Goal: Task Accomplishment & Management: Manage account settings

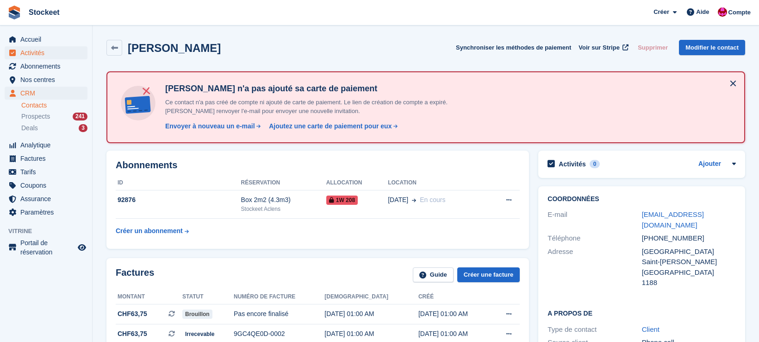
click at [34, 50] on span "Activités" at bounding box center [48, 52] width 56 height 13
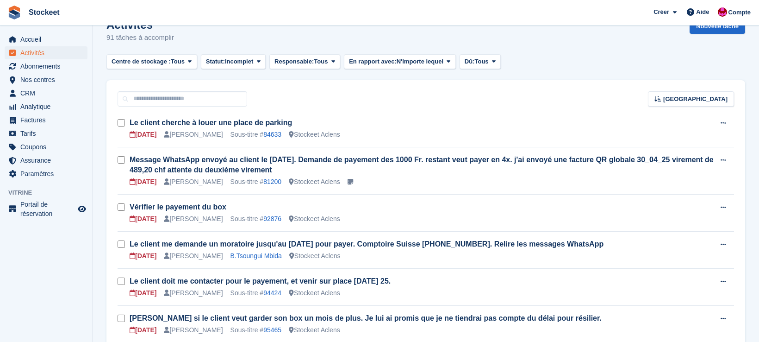
scroll to position [23, 0]
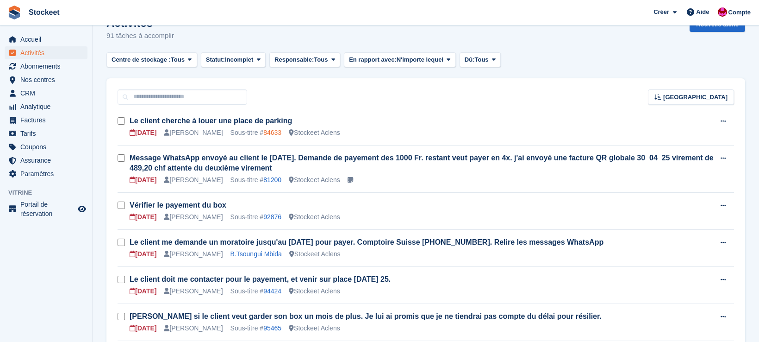
click at [276, 133] on link "84633" at bounding box center [272, 132] width 18 height 7
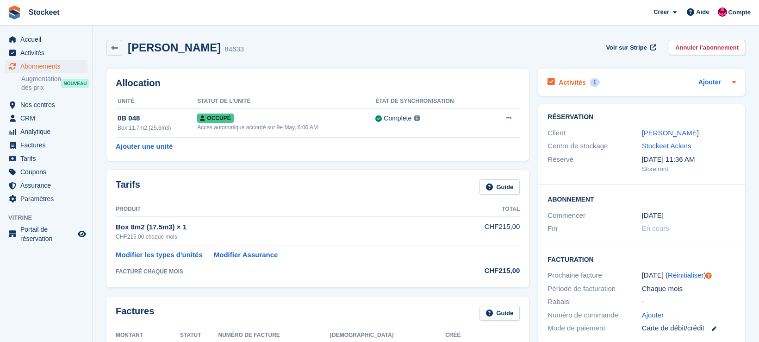
click at [578, 88] on div "Activités 1" at bounding box center [574, 82] width 52 height 13
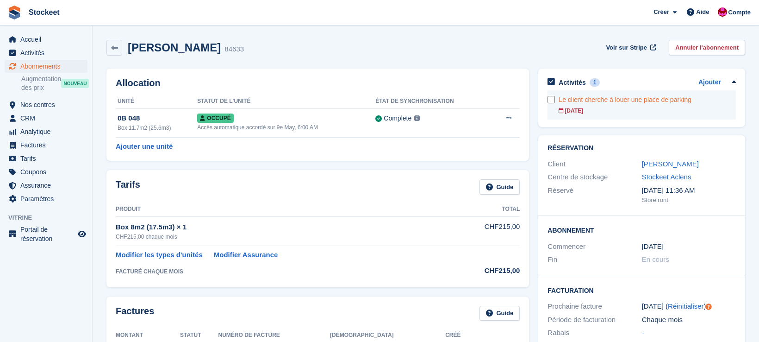
click at [613, 99] on div "Le client cherche à louer une place de parking" at bounding box center [647, 100] width 177 height 10
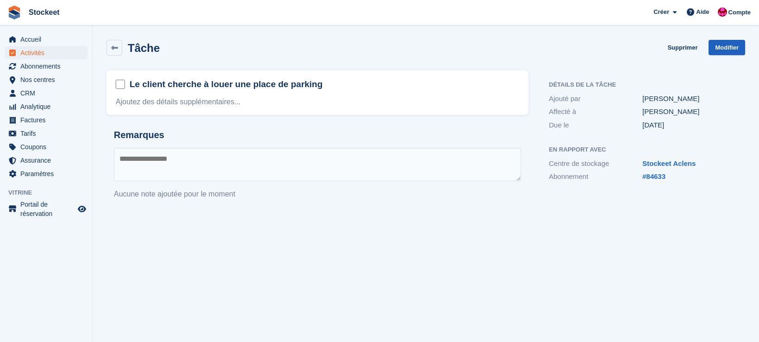
click at [726, 46] on link "Modifier" at bounding box center [727, 47] width 37 height 15
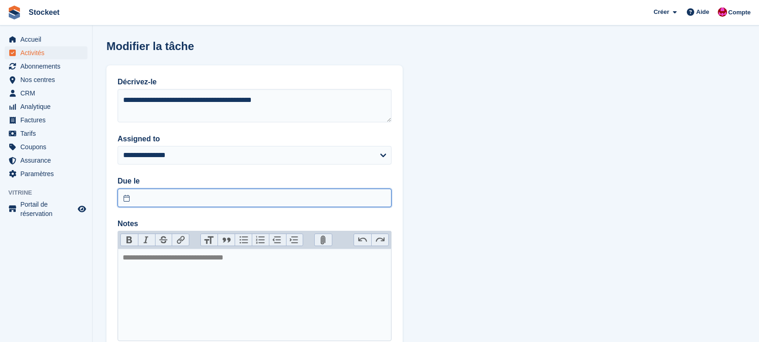
click at [163, 198] on input "text" at bounding box center [255, 197] width 274 height 19
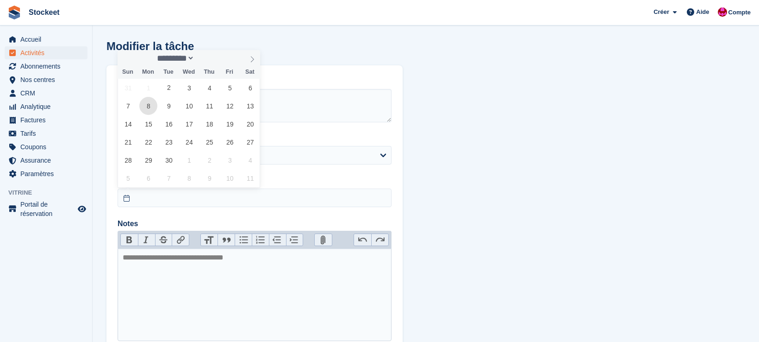
click at [144, 110] on span "8" at bounding box center [148, 106] width 18 height 18
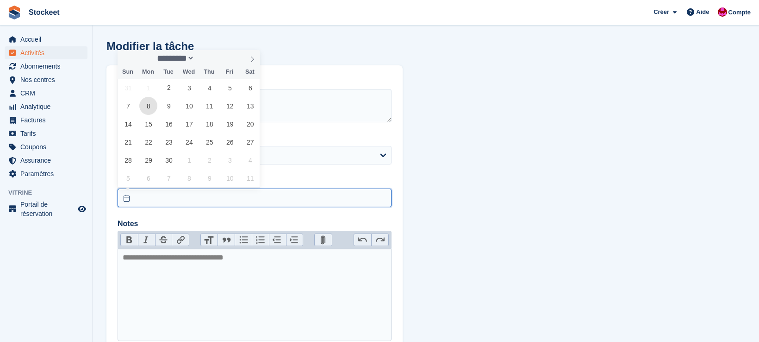
type input "**********"
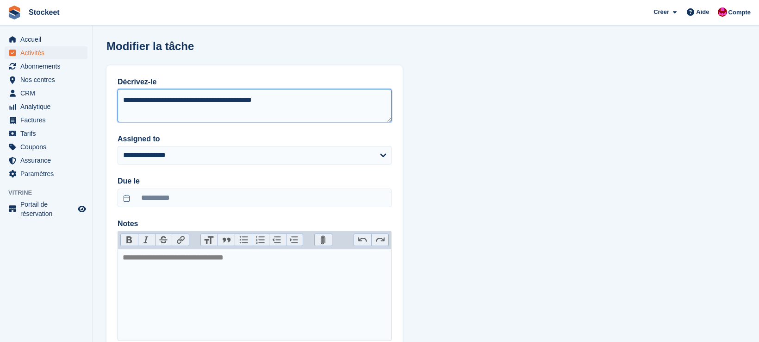
click at [194, 113] on textarea "**********" at bounding box center [255, 105] width 274 height 33
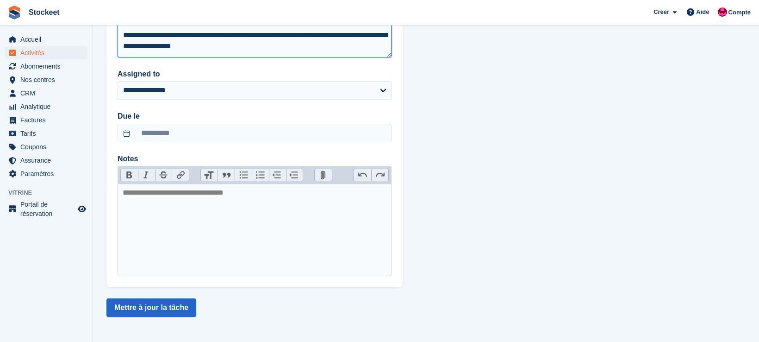
scroll to position [65, 0]
type textarea "**********"
click at [173, 306] on button "Mettre à jour la tâche" at bounding box center [151, 307] width 90 height 19
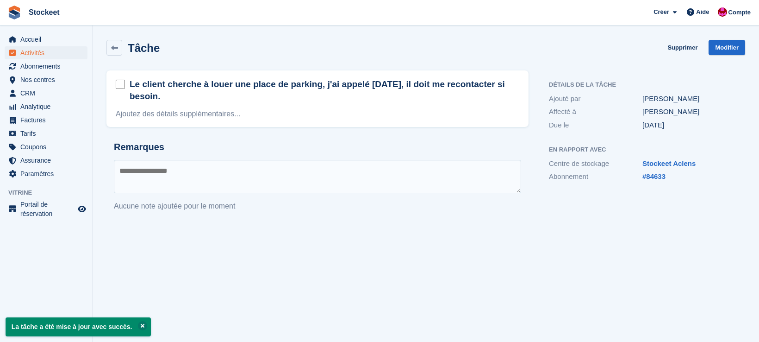
click at [48, 56] on span "Activités" at bounding box center [48, 52] width 56 height 13
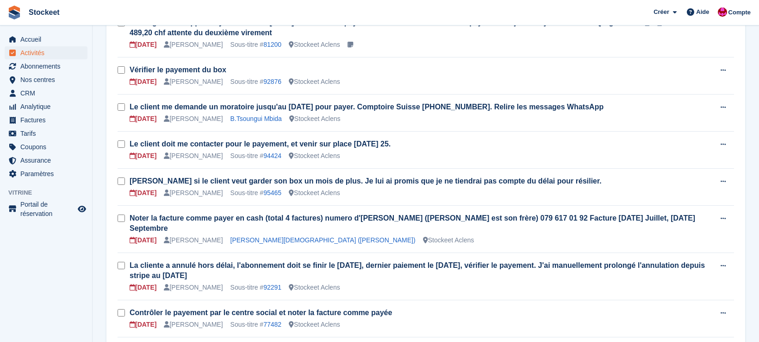
scroll to position [121, 0]
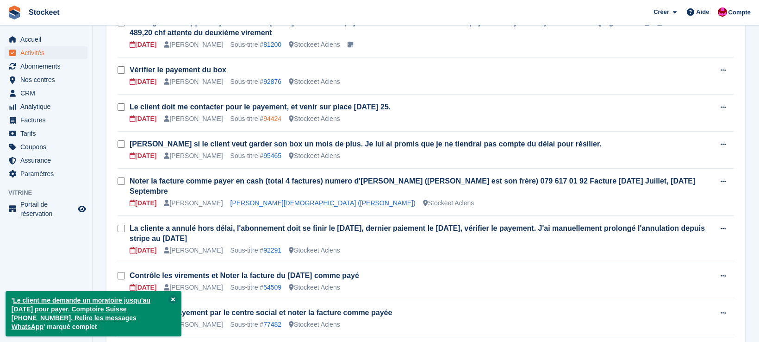
click at [273, 119] on link "94424" at bounding box center [272, 118] width 18 height 7
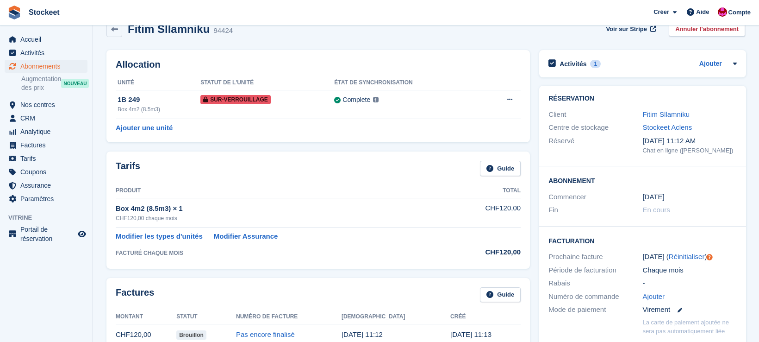
scroll to position [19, 0]
click at [576, 65] on h2 "Activités" at bounding box center [573, 63] width 27 height 8
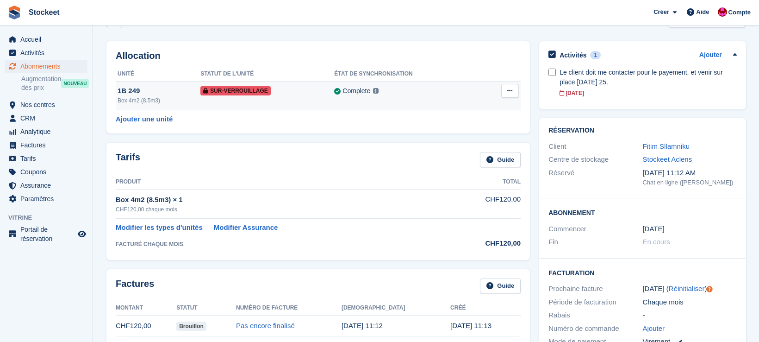
scroll to position [26, 0]
click at [155, 97] on div "Box 4m2 (8.5m3)" at bounding box center [159, 101] width 83 height 8
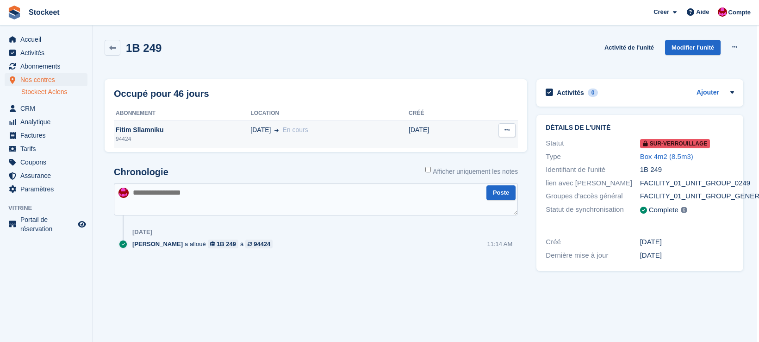
scroll to position [0, 3]
click at [169, 128] on div "Fitim Sllamniku" at bounding box center [181, 130] width 137 height 10
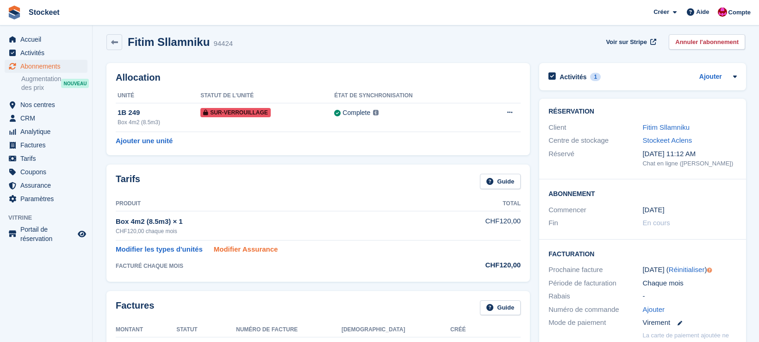
scroll to position [8, 0]
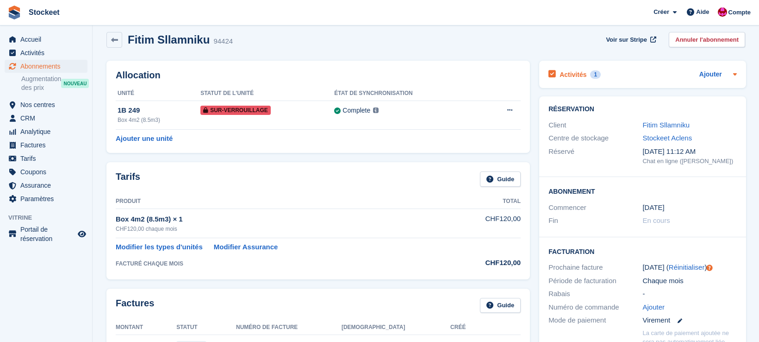
click at [576, 75] on h2 "Activités" at bounding box center [573, 74] width 27 height 8
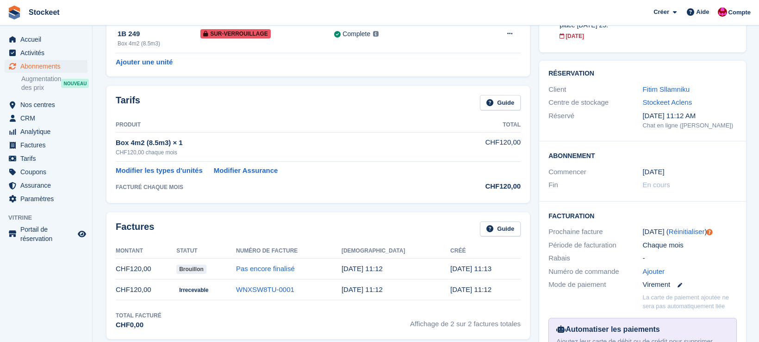
scroll to position [84, 0]
click at [663, 89] on link "Fitim Sllamniku" at bounding box center [666, 89] width 47 height 8
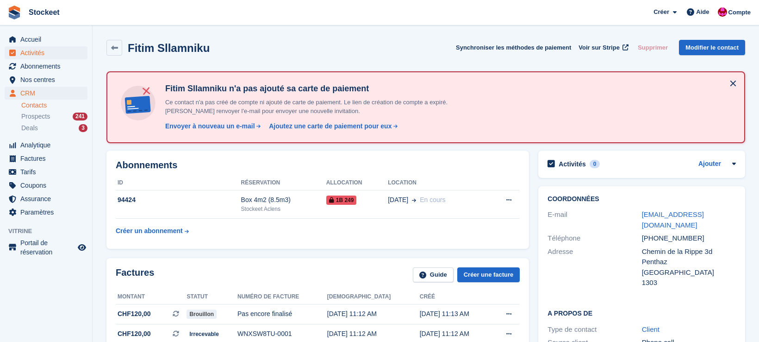
click at [35, 57] on span "Activités" at bounding box center [48, 52] width 56 height 13
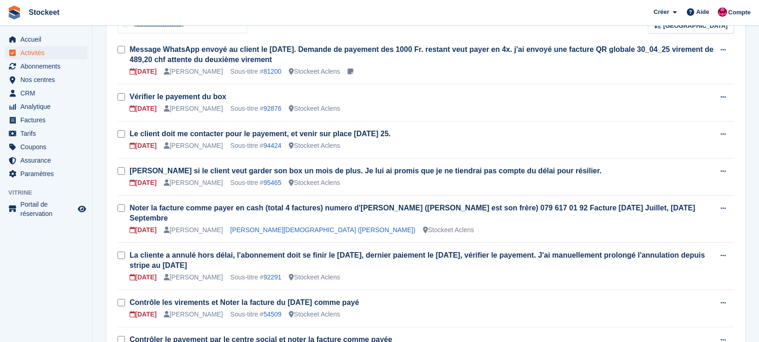
scroll to position [99, 0]
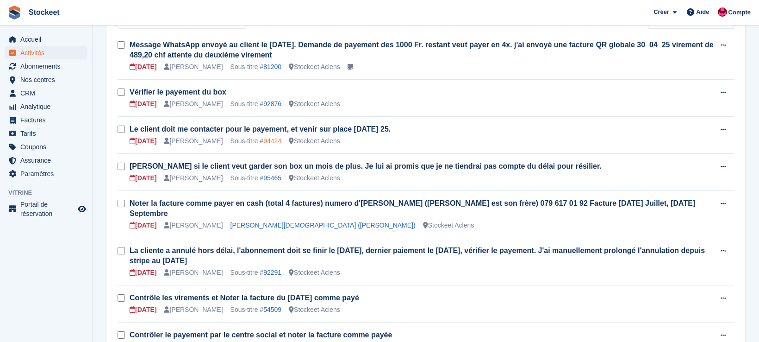
click at [282, 139] on link "94424" at bounding box center [272, 140] width 18 height 7
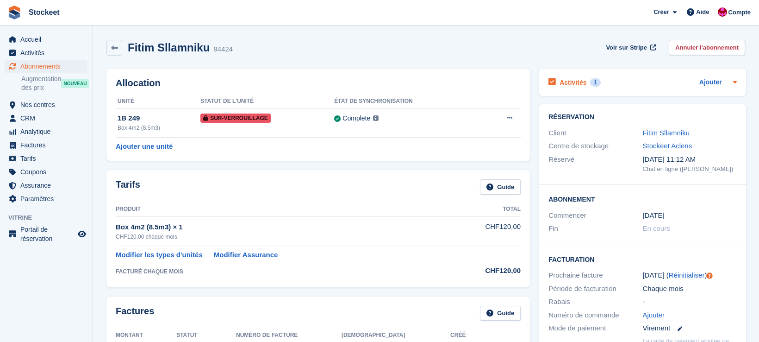
click at [582, 87] on div "Activités 1" at bounding box center [575, 82] width 52 height 13
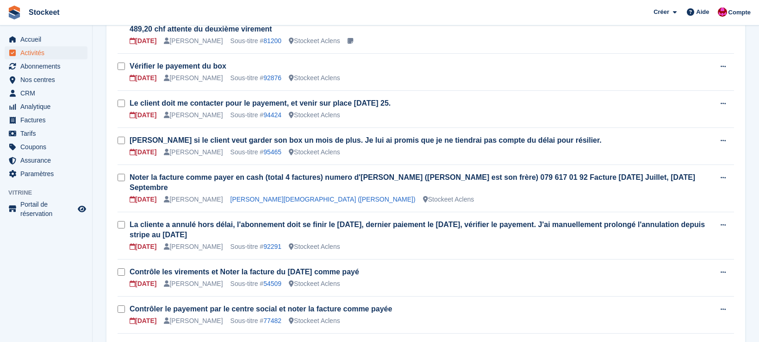
scroll to position [126, 0]
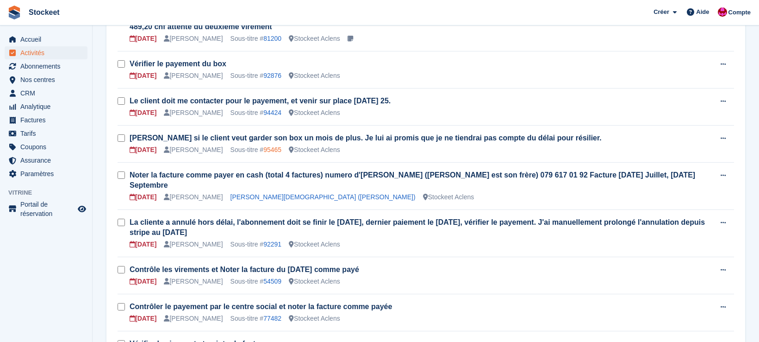
click at [278, 151] on link "95465" at bounding box center [272, 149] width 18 height 7
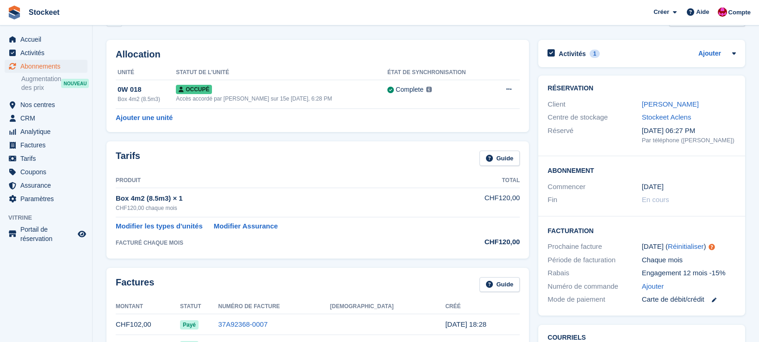
scroll to position [66, 0]
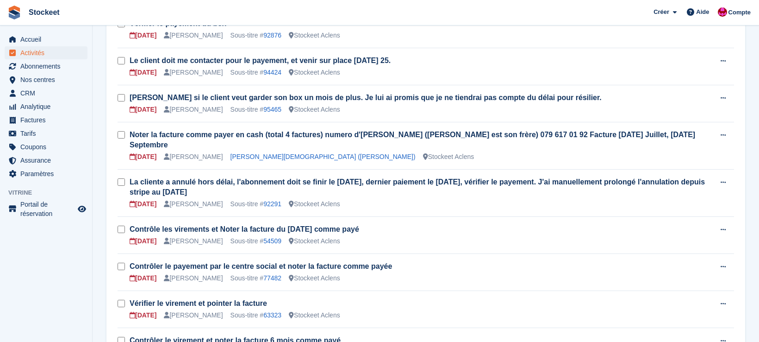
scroll to position [169, 0]
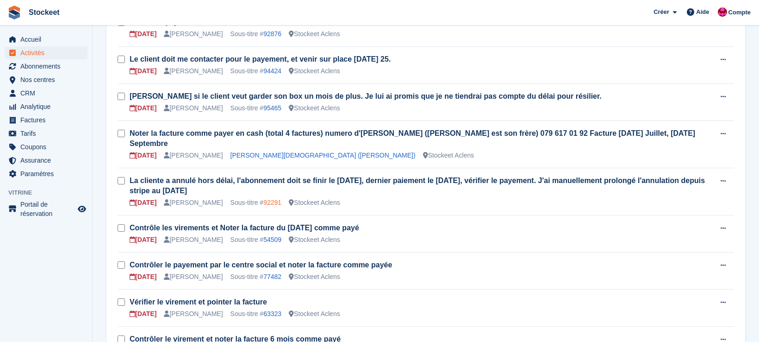
click at [280, 202] on link "92291" at bounding box center [272, 202] width 18 height 7
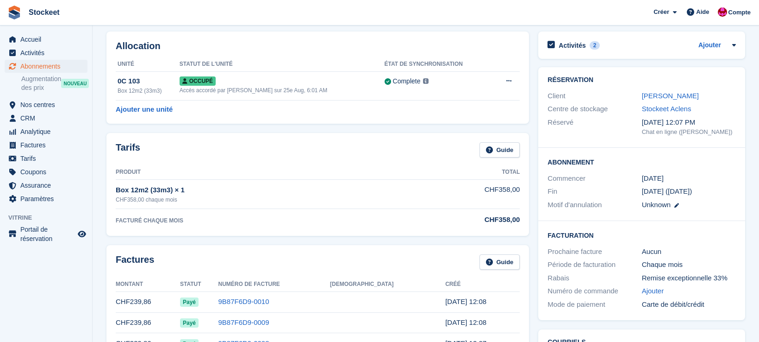
scroll to position [40, 0]
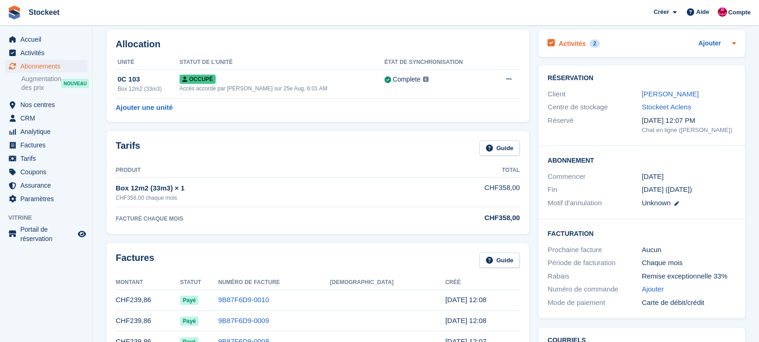
click at [581, 45] on h2 "Activités" at bounding box center [572, 43] width 27 height 8
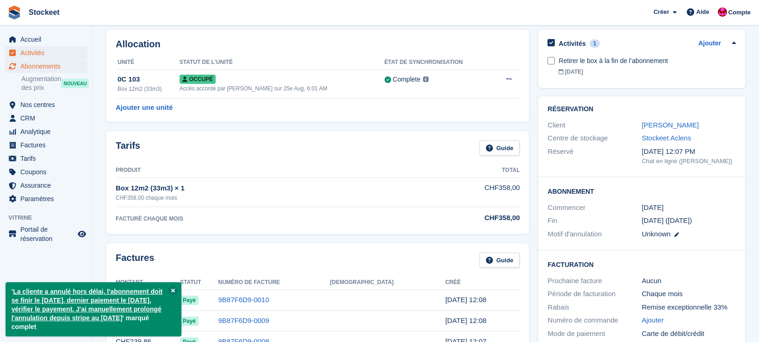
click at [48, 48] on span "Activités" at bounding box center [48, 52] width 56 height 13
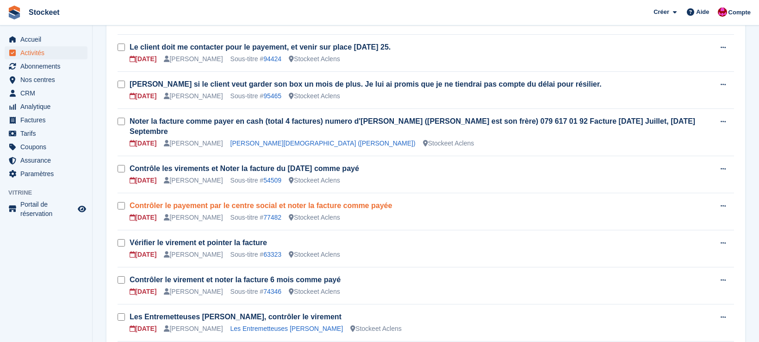
scroll to position [181, 0]
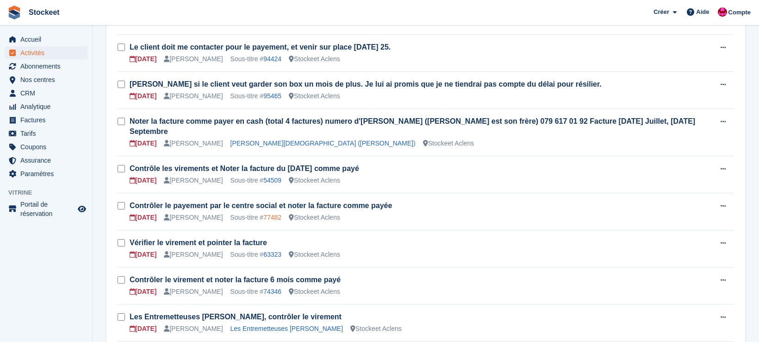
click at [282, 217] on link "77482" at bounding box center [272, 216] width 18 height 7
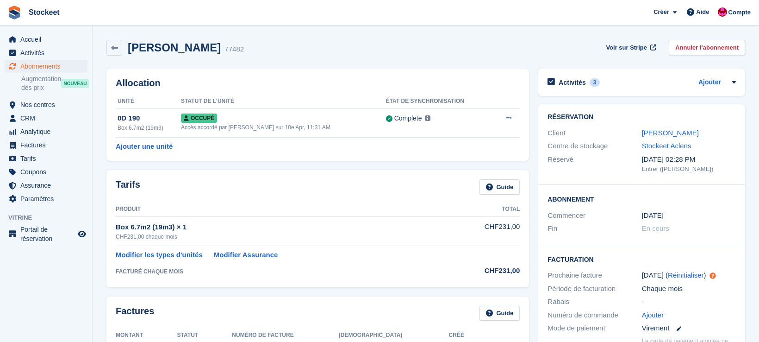
scroll to position [0, 0]
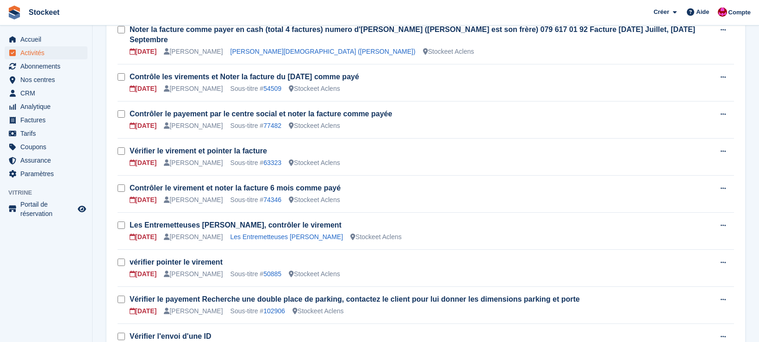
scroll to position [280, 0]
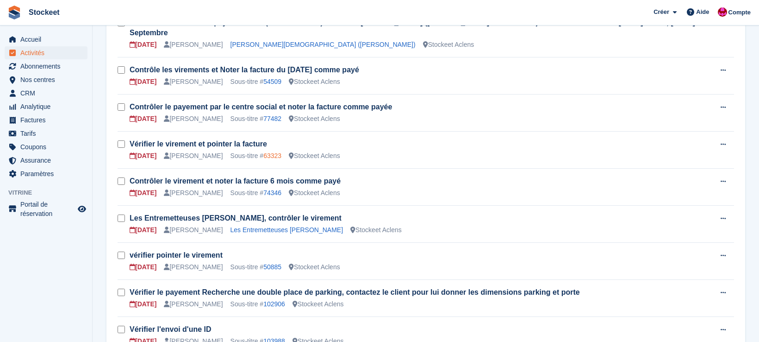
click at [279, 157] on link "63323" at bounding box center [272, 155] width 18 height 7
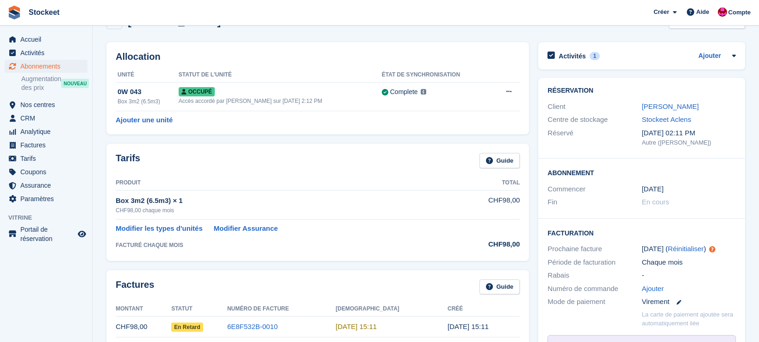
scroll to position [26, 0]
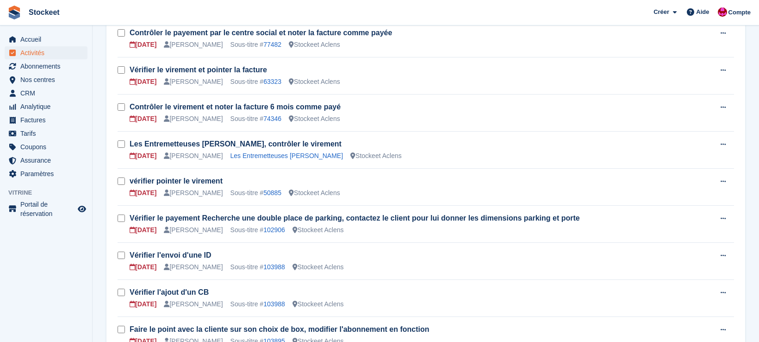
scroll to position [363, 0]
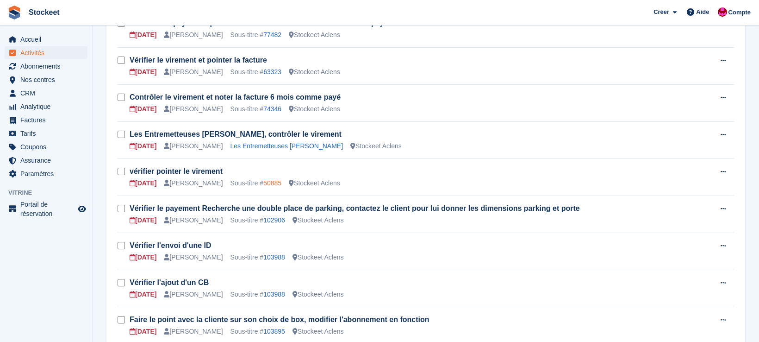
click at [271, 184] on link "50885" at bounding box center [272, 182] width 18 height 7
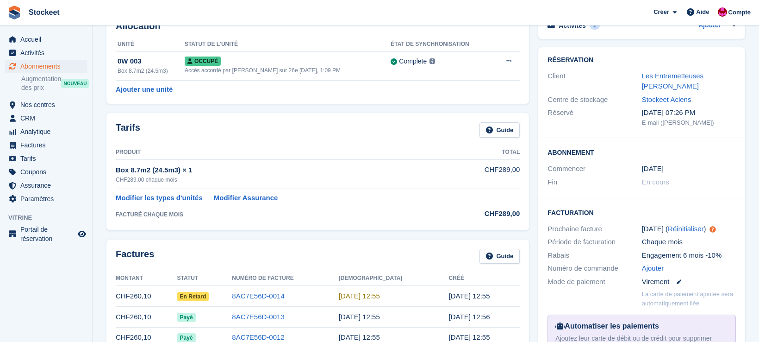
scroll to position [60, 0]
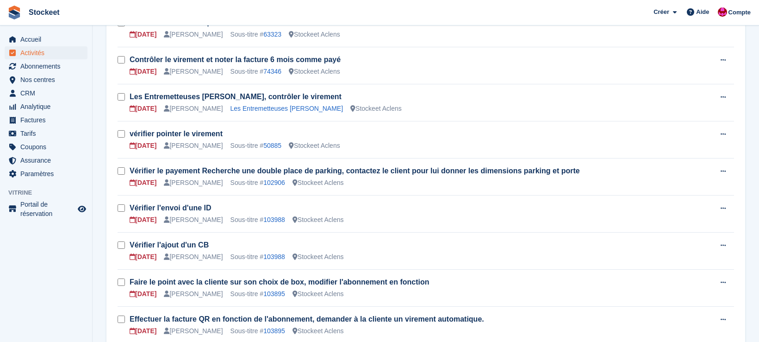
scroll to position [402, 0]
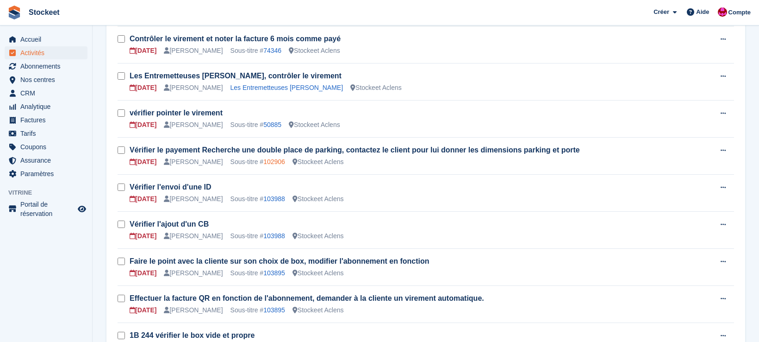
click at [284, 163] on link "102906" at bounding box center [274, 161] width 22 height 7
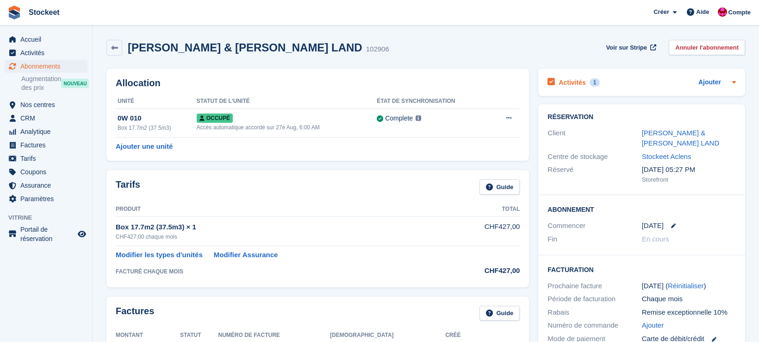
click at [578, 83] on h2 "Activités" at bounding box center [572, 82] width 27 height 8
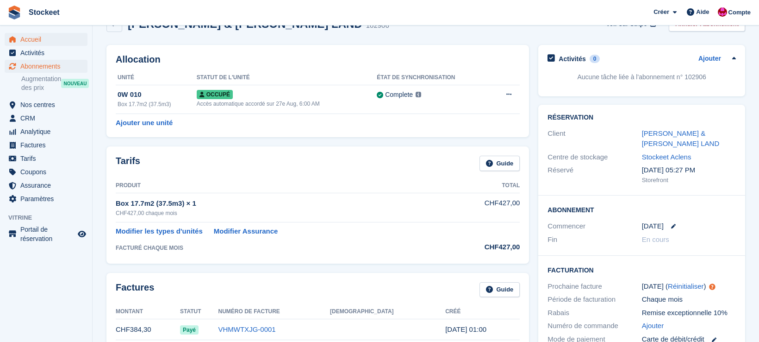
scroll to position [27, 0]
